Goal: Transaction & Acquisition: Book appointment/travel/reservation

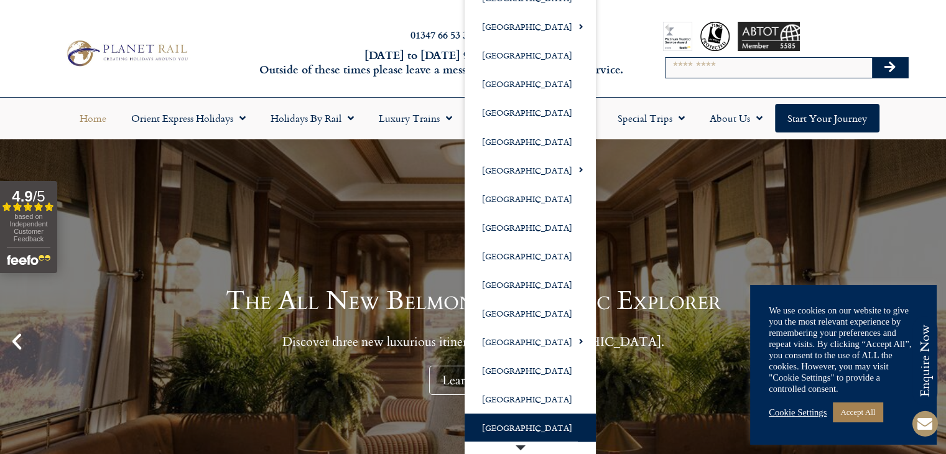
click at [502, 424] on link "[GEOGRAPHIC_DATA]" at bounding box center [529, 427] width 131 height 29
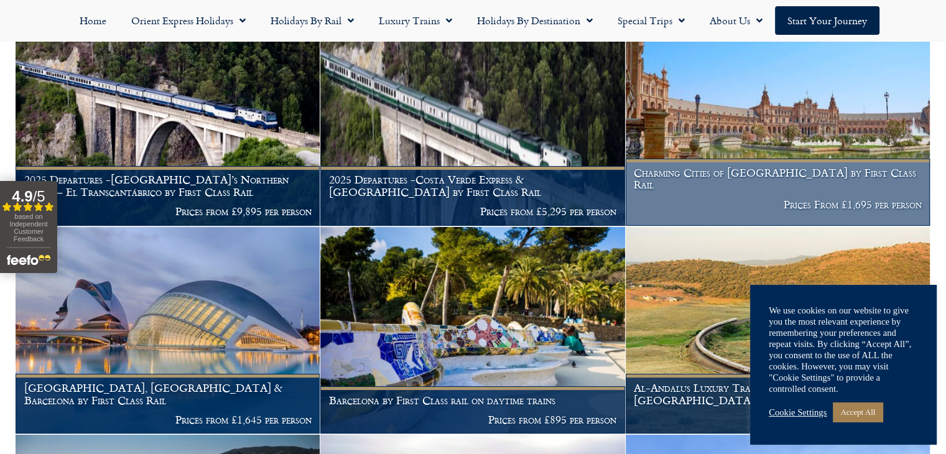
scroll to position [249, 0]
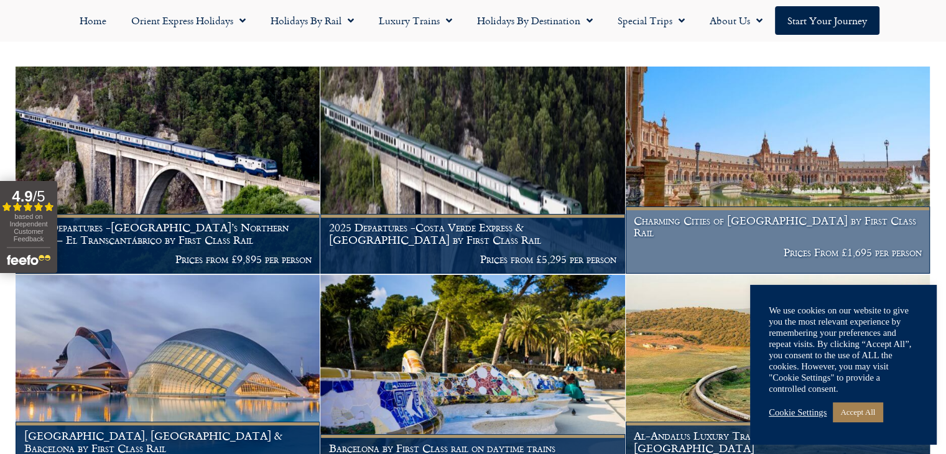
click at [729, 211] on img at bounding box center [777, 170] width 304 height 207
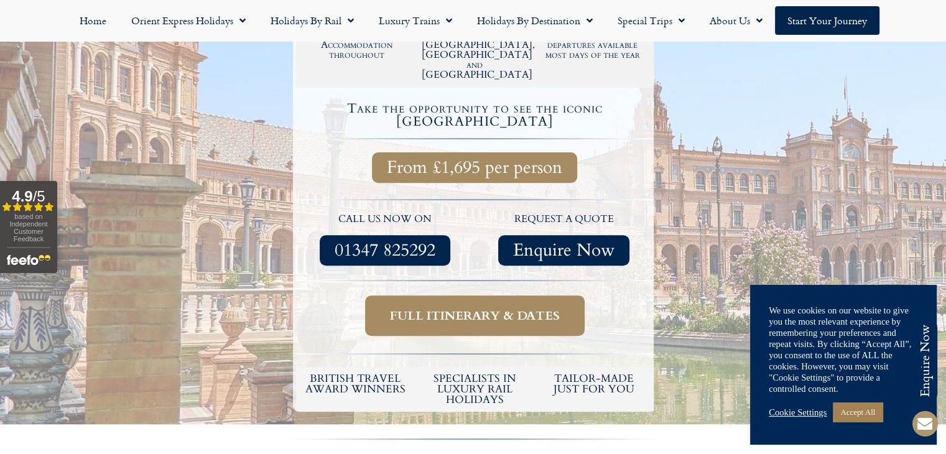
scroll to position [435, 0]
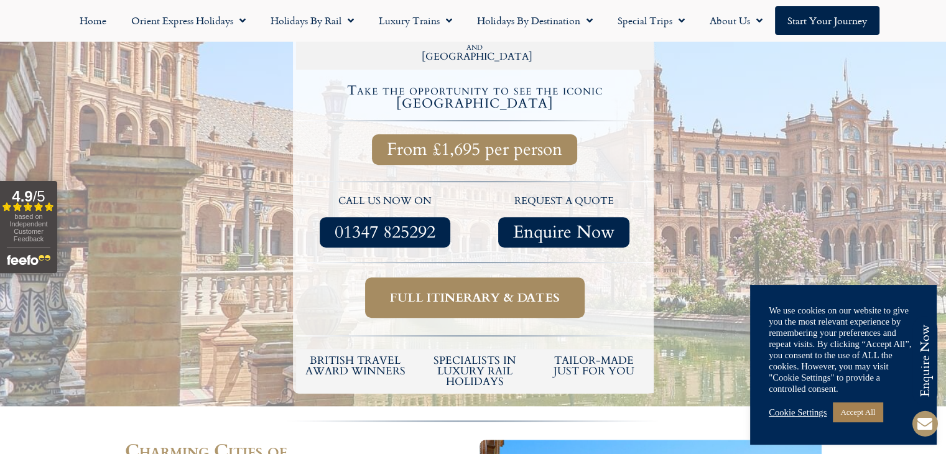
click at [473, 290] on span "Full itinerary & dates" at bounding box center [475, 298] width 170 height 16
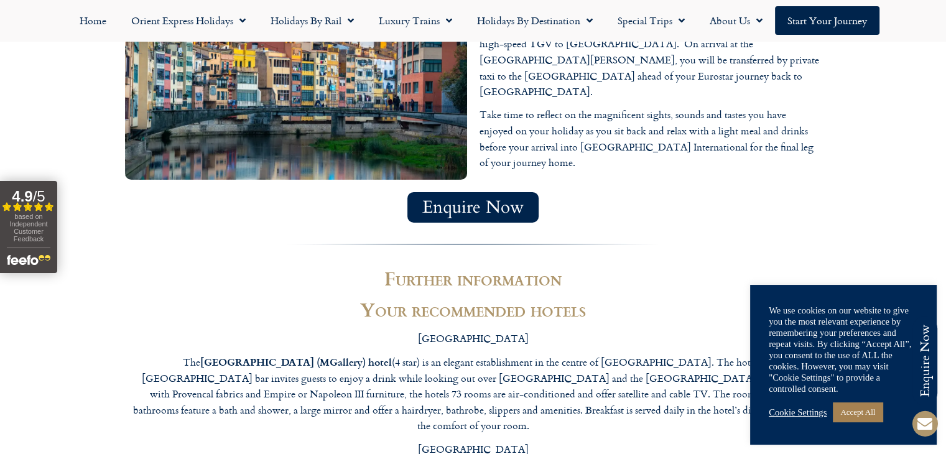
scroll to position [4241, 0]
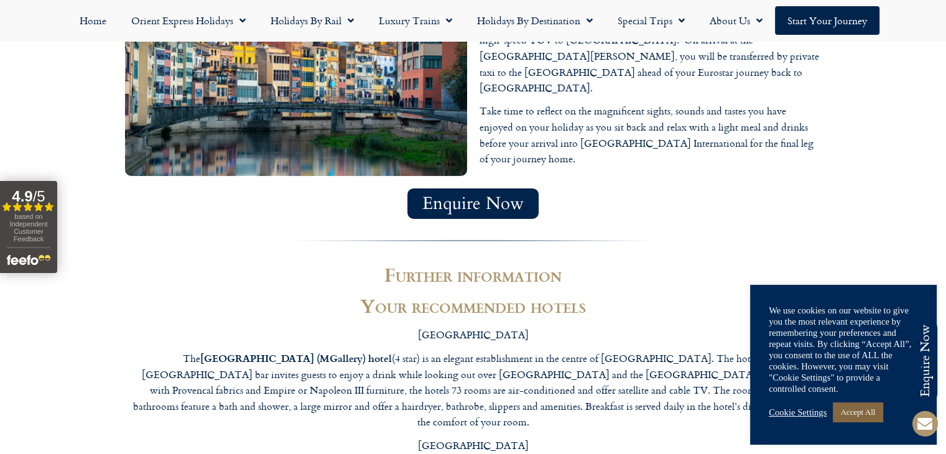
click at [860, 413] on link "Accept All" at bounding box center [857, 411] width 50 height 19
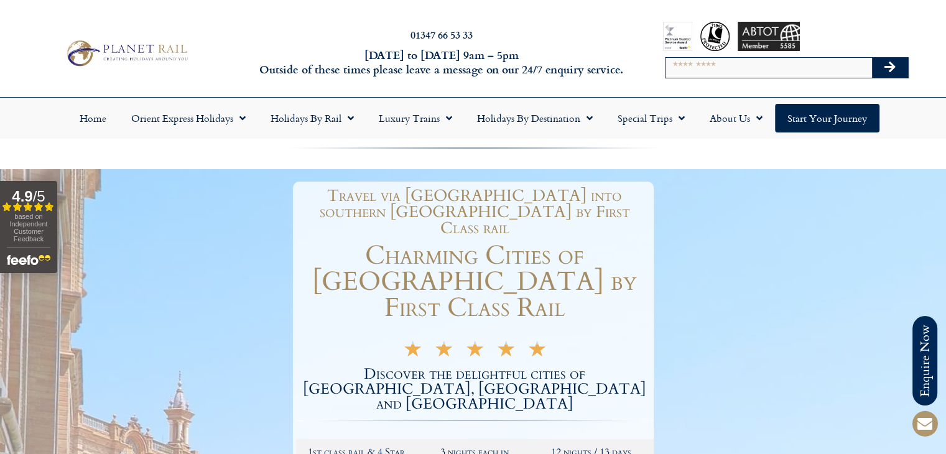
scroll to position [0, 0]
